Goal: Find contact information: Find contact information

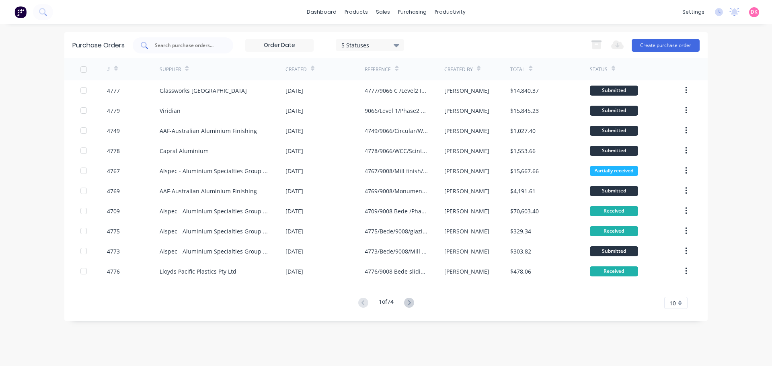
click at [187, 47] on input "text" at bounding box center [187, 45] width 67 height 8
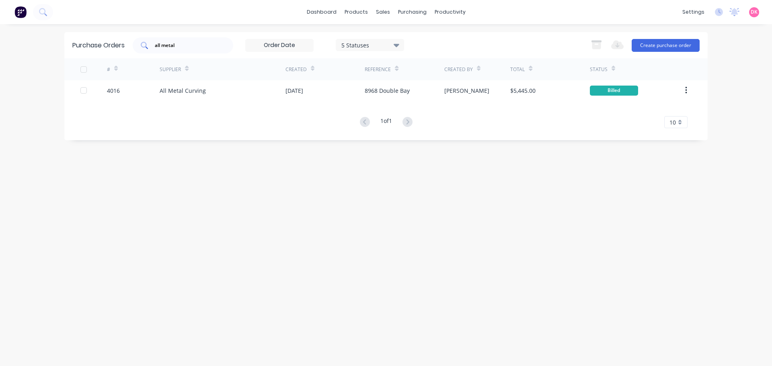
click at [163, 43] on input "all metal" at bounding box center [187, 45] width 67 height 8
drag, startPoint x: 185, startPoint y: 43, endPoint x: 135, endPoint y: 44, distance: 50.7
click at [135, 44] on div "all metal" at bounding box center [183, 45] width 101 height 16
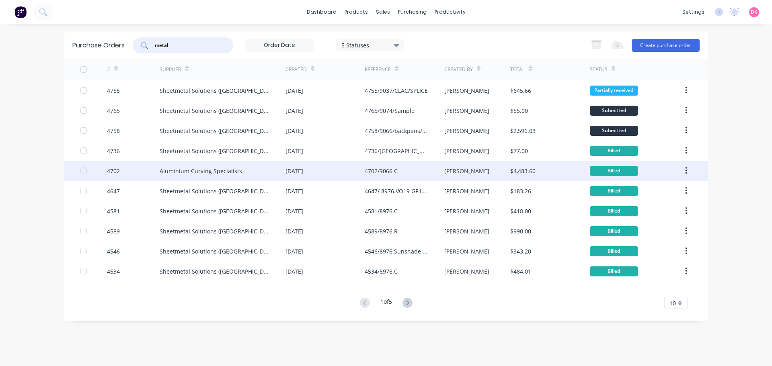
type input "metal"
click at [403, 172] on div "4702/9066 C" at bounding box center [404, 171] width 79 height 20
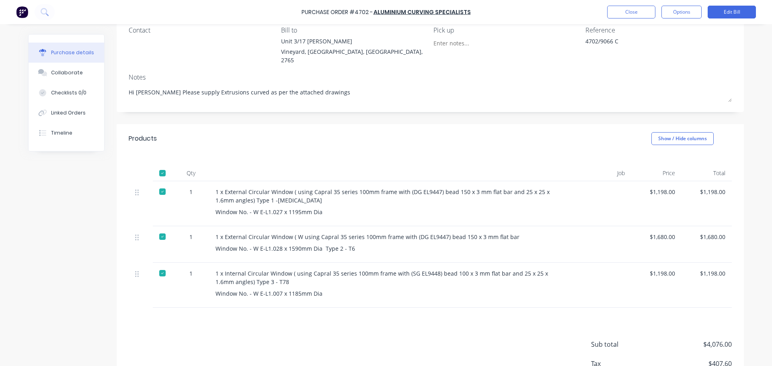
scroll to position [80, 0]
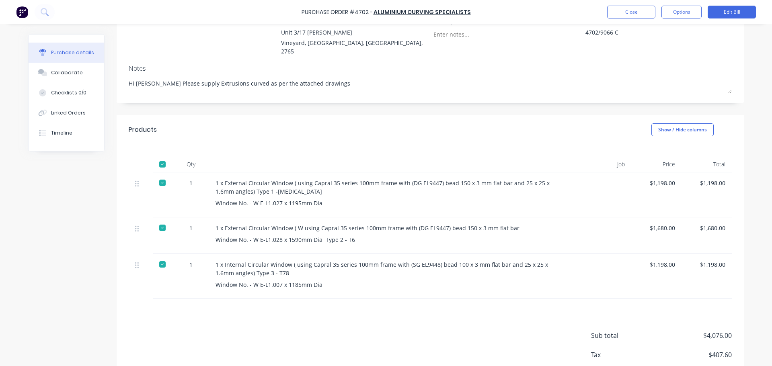
click at [400, 224] on div "1 x External Circular Window ( W using Capral 35 series 100mm frame with (DG EL…" at bounding box center [390, 236] width 362 height 37
click at [60, 69] on div "Collaborate" at bounding box center [67, 72] width 32 height 7
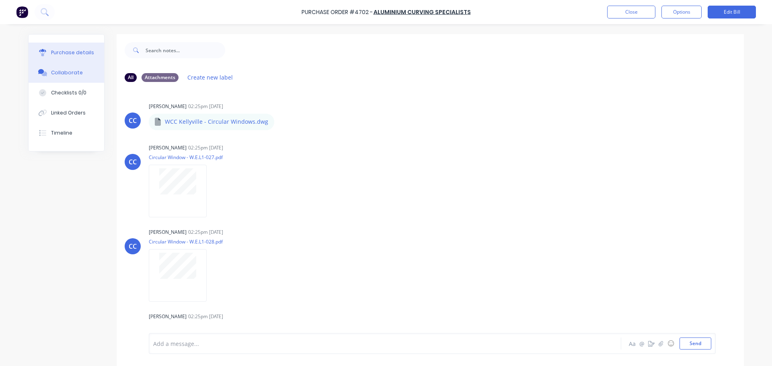
click at [74, 53] on div "Purchase details" at bounding box center [72, 52] width 43 height 7
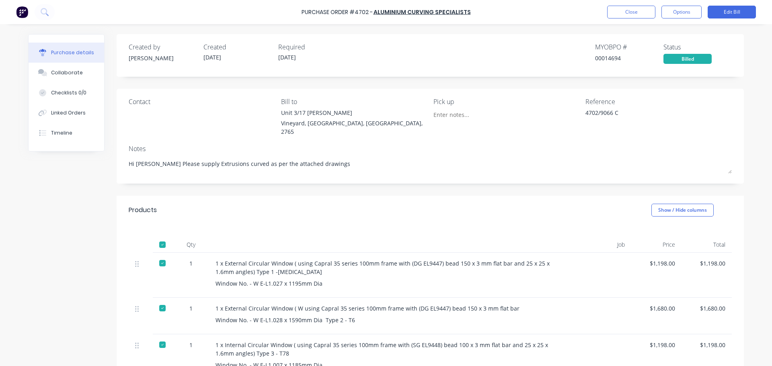
scroll to position [80, 0]
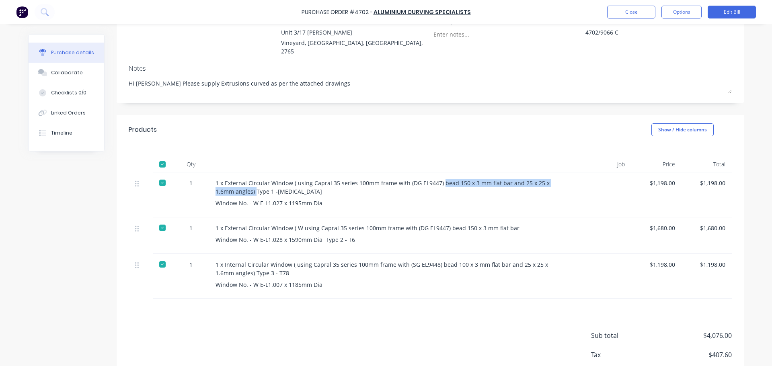
drag, startPoint x: 436, startPoint y: 172, endPoint x: 232, endPoint y: 185, distance: 203.5
click at [232, 185] on div "1 x External Circular Window ( using Capral 35 series 100mm frame with (DG EL94…" at bounding box center [390, 187] width 349 height 17
click at [510, 199] on div "Window No. - W E-L1.027 x 1195mm Dia" at bounding box center [390, 203] width 349 height 8
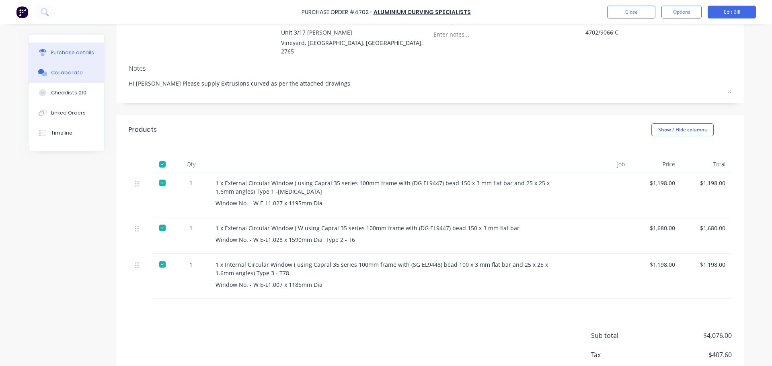
click at [54, 77] on button "Collaborate" at bounding box center [67, 73] width 76 height 20
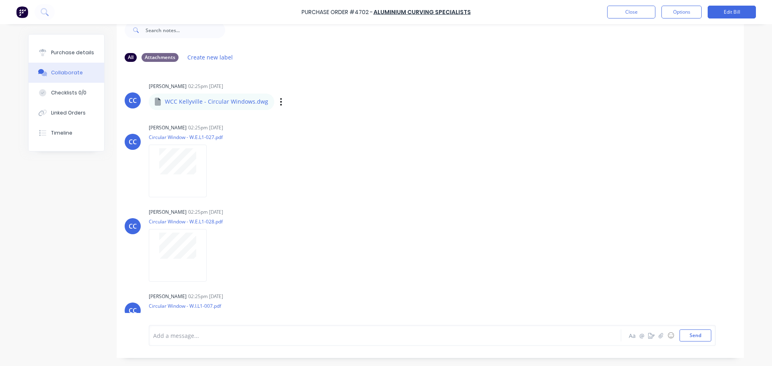
click at [193, 99] on div "WCC Kellyville - Circular Windows.dwg" at bounding box center [256, 96] width 215 height 7
click at [199, 103] on p "WCC Kellyville - Circular Windows.dwg" at bounding box center [216, 102] width 103 height 8
click at [267, 103] on div "WCC Kellyville - Circular Windows.dwg Labels Download Delete" at bounding box center [256, 101] width 215 height 17
click at [280, 103] on button "button" at bounding box center [281, 102] width 3 height 12
click at [308, 121] on button "Download" at bounding box center [334, 123] width 90 height 18
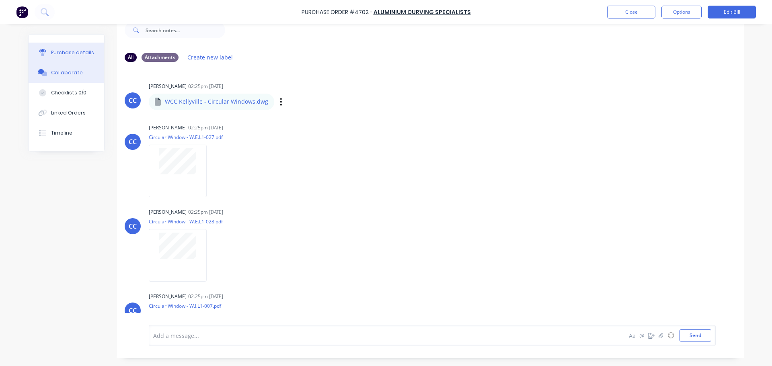
click at [61, 56] on div "Purchase details" at bounding box center [72, 52] width 43 height 7
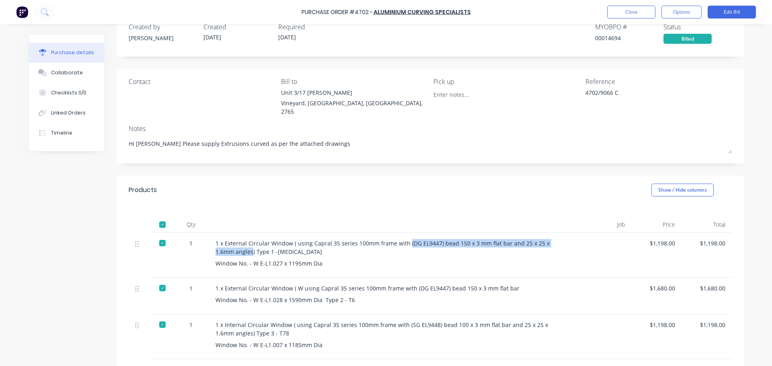
drag, startPoint x: 402, startPoint y: 234, endPoint x: 230, endPoint y: 244, distance: 172.1
click at [230, 244] on div "1 x External Circular Window ( using Capral 35 series 100mm frame with (DG EL94…" at bounding box center [390, 247] width 349 height 17
copy div "(DG EL9447) bead 150 x 3 mm flat bar and 25 x 25 x 1.6mm angles"
click at [378, 259] on div "Window No. - W E-L1.027 x 1195mm Dia" at bounding box center [390, 263] width 349 height 8
click at [418, 286] on div "1 x External Circular Window ( W using Capral 35 series 100mm frame with (DG EL…" at bounding box center [390, 296] width 362 height 37
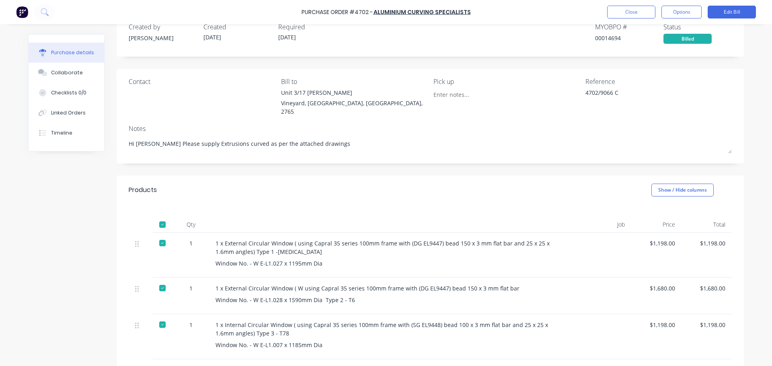
click at [318, 248] on div "1 x External Circular Window ( using Capral 35 series 100mm frame with (DG EL94…" at bounding box center [390, 255] width 362 height 45
drag, startPoint x: 214, startPoint y: 255, endPoint x: 320, endPoint y: 258, distance: 106.2
click at [320, 259] on div "Window No. - W E-L1.027 x 1195mm Dia" at bounding box center [390, 263] width 349 height 8
copy div "Window No. - W E-L1.027 x 1195mm Dia"
click at [287, 297] on div "1 x External Circular Window ( W using Capral 35 series 100mm frame with (DG EL…" at bounding box center [390, 296] width 362 height 37
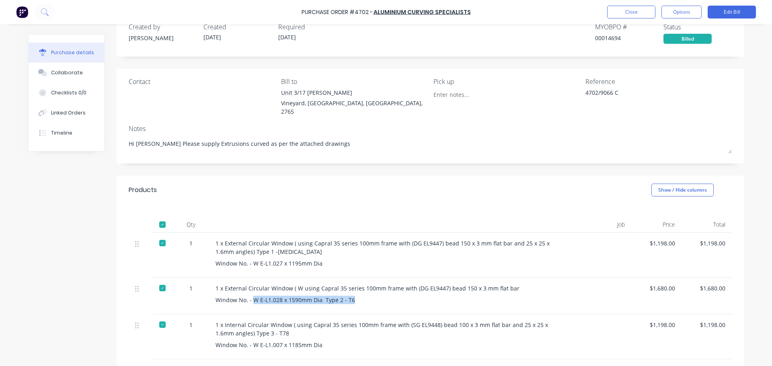
drag, startPoint x: 249, startPoint y: 291, endPoint x: 359, endPoint y: 293, distance: 110.6
click at [359, 296] on div "Window No. - W E-L1.028 x 1590mm Dia Type 2 - T6" at bounding box center [390, 300] width 349 height 8
copy div "W E-L1.028 x 1590mm Dia Type 2 - T6"
click at [394, 296] on div "Window No. - W E-L1.028 x 1590mm Dia Type 2 - T6" at bounding box center [390, 300] width 349 height 8
drag, startPoint x: 407, startPoint y: 280, endPoint x: 508, endPoint y: 282, distance: 101.0
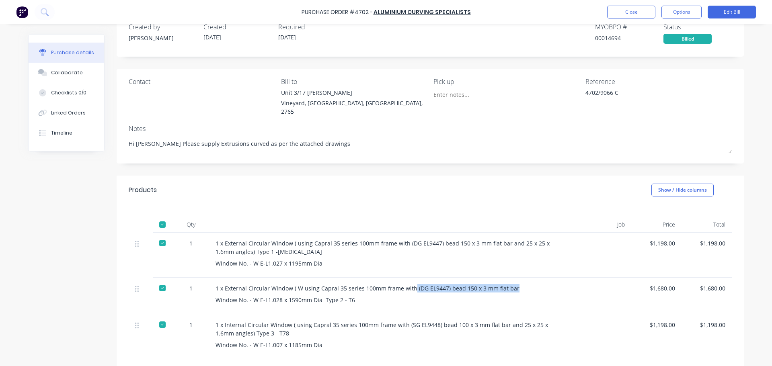
click at [508, 284] on div "1 x External Circular Window ( W using Capral 35 series 100mm frame with (DG EL…" at bounding box center [390, 288] width 349 height 8
copy div "(DG EL9447) bead 150 x 3 mm flat bar"
click at [452, 205] on div "Qty Job Price Total 1 1 x External Circular Window ( using Capral 35 series 100…" at bounding box center [430, 282] width 627 height 155
click at [67, 78] on button "Collaborate" at bounding box center [67, 73] width 76 height 20
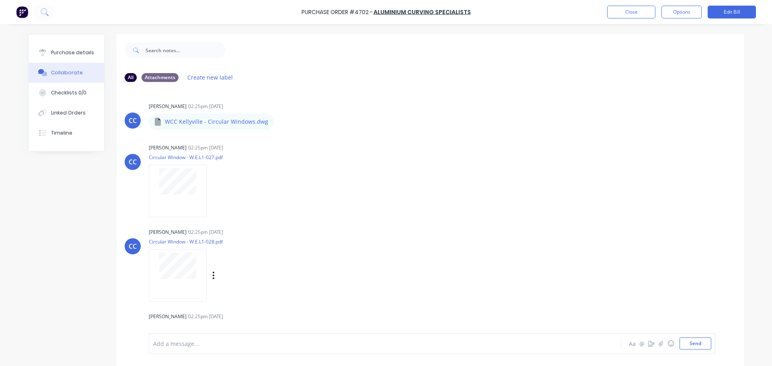
click at [188, 285] on div at bounding box center [178, 275] width 58 height 53
click at [70, 55] on div "Purchase details" at bounding box center [72, 52] width 43 height 7
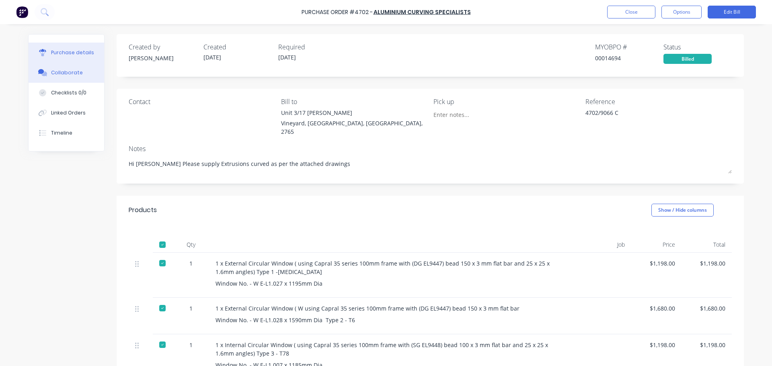
click at [79, 68] on button "Collaborate" at bounding box center [67, 73] width 76 height 20
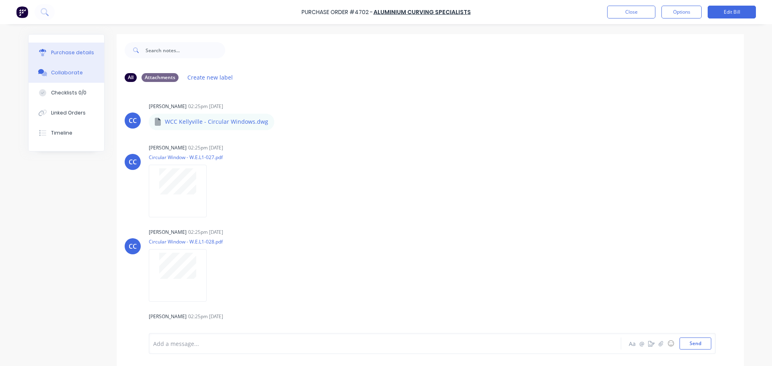
click at [59, 54] on div "Purchase details" at bounding box center [72, 52] width 43 height 7
type textarea "x"
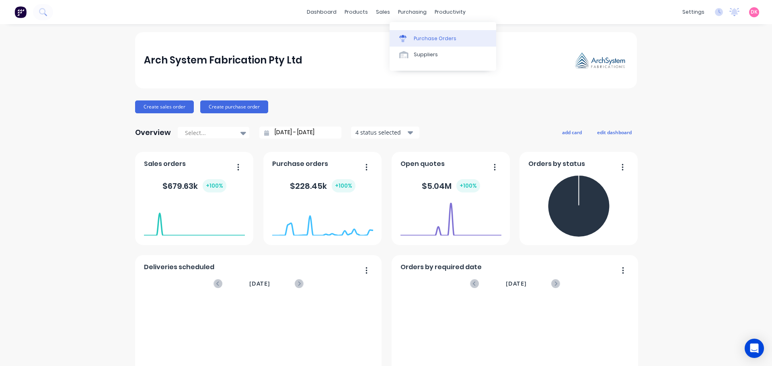
click at [403, 43] on link "Purchase Orders" at bounding box center [443, 38] width 107 height 16
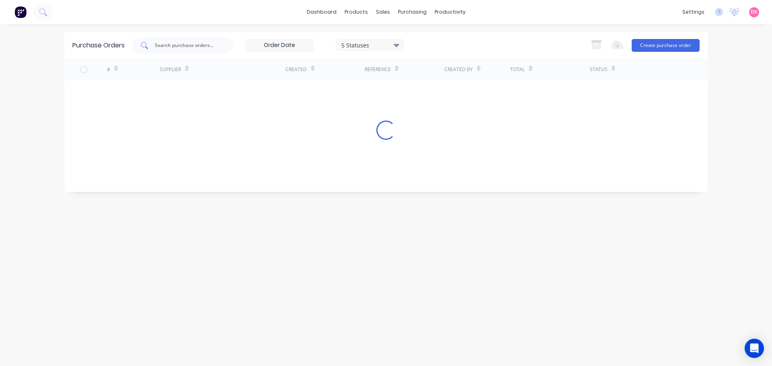
click at [172, 47] on input "text" at bounding box center [187, 45] width 67 height 8
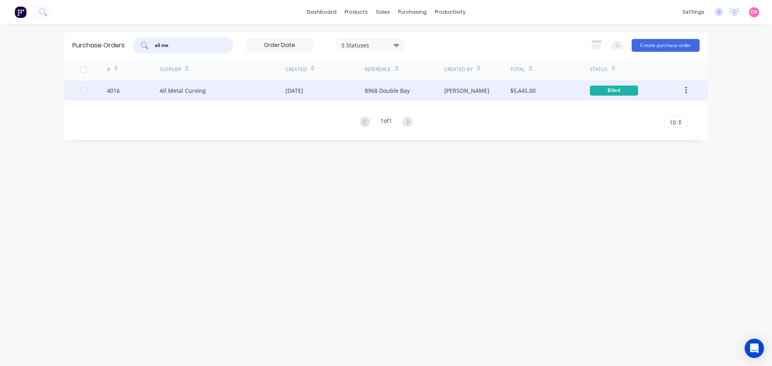
type input "all me"
click at [201, 94] on div "All Metal Curving" at bounding box center [183, 90] width 46 height 8
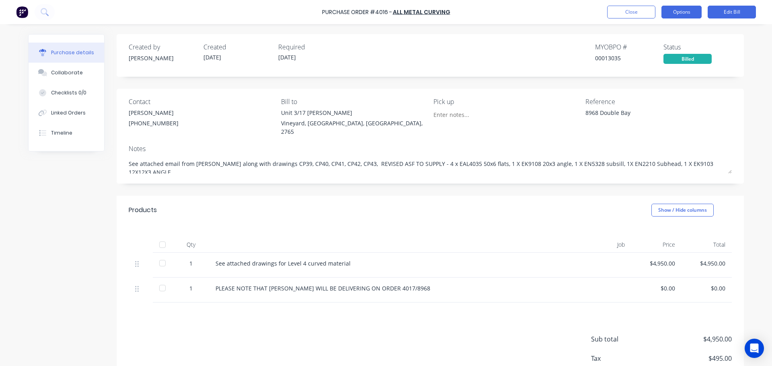
click at [672, 10] on button "Options" at bounding box center [682, 12] width 40 height 13
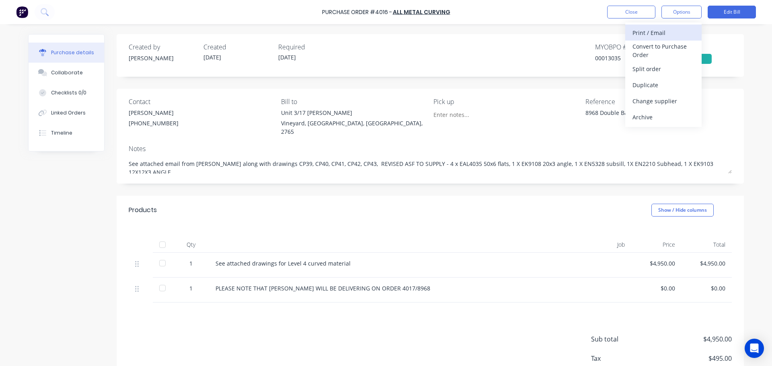
click at [663, 37] on div "Print / Email" at bounding box center [664, 33] width 62 height 12
click at [687, 52] on div "With pricing" at bounding box center [664, 49] width 62 height 12
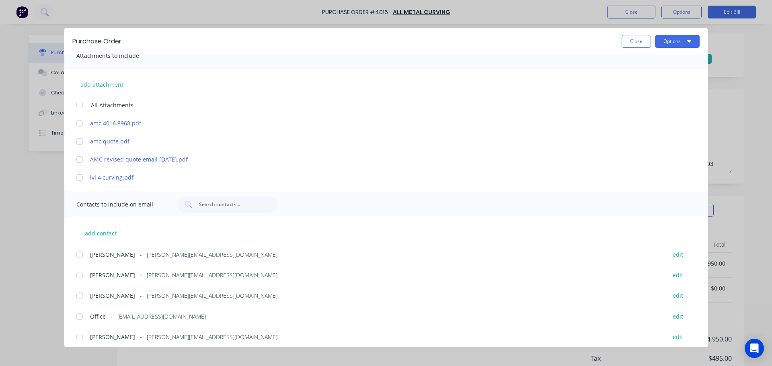
scroll to position [138, 0]
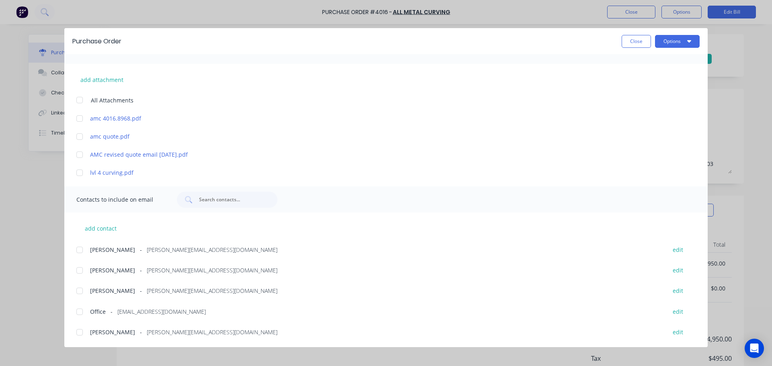
drag, startPoint x: 199, startPoint y: 311, endPoint x: 116, endPoint y: 308, distance: 83.7
click at [116, 308] on div "Office - office@allmetalcurving.com.au" at bounding box center [374, 312] width 568 height 8
copy span "office@allmetalcurving.com.au"
click at [195, 329] on span "ron@allmetalcurving.com.au" at bounding box center [212, 332] width 131 height 8
drag, startPoint x: 208, startPoint y: 332, endPoint x: 127, endPoint y: 331, distance: 80.4
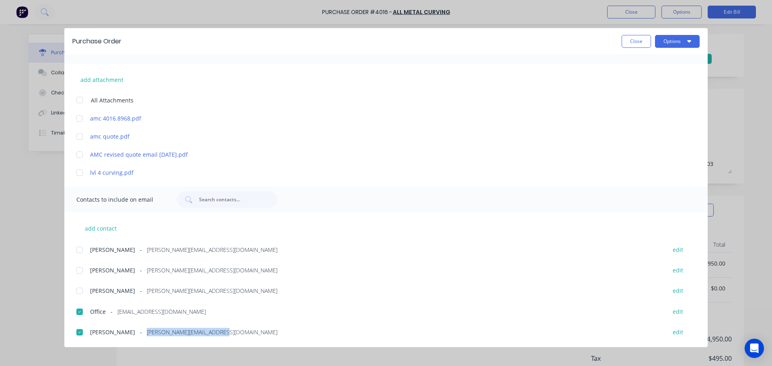
click at [127, 331] on div "Ron Jones - ron@allmetalcurving.com.au" at bounding box center [374, 332] width 568 height 8
copy span "ron@allmetalcurving.com.au"
click at [633, 39] on button "Close" at bounding box center [636, 41] width 29 height 13
type textarea "x"
